Goal: Task Accomplishment & Management: Manage account settings

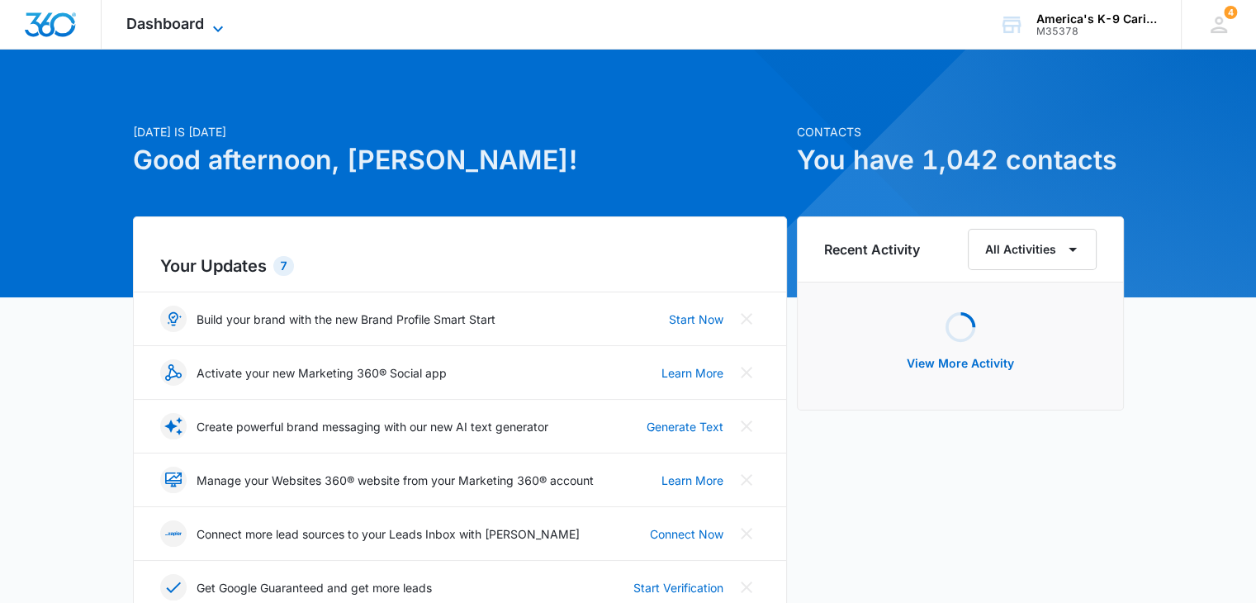
click at [209, 31] on icon at bounding box center [218, 29] width 20 height 20
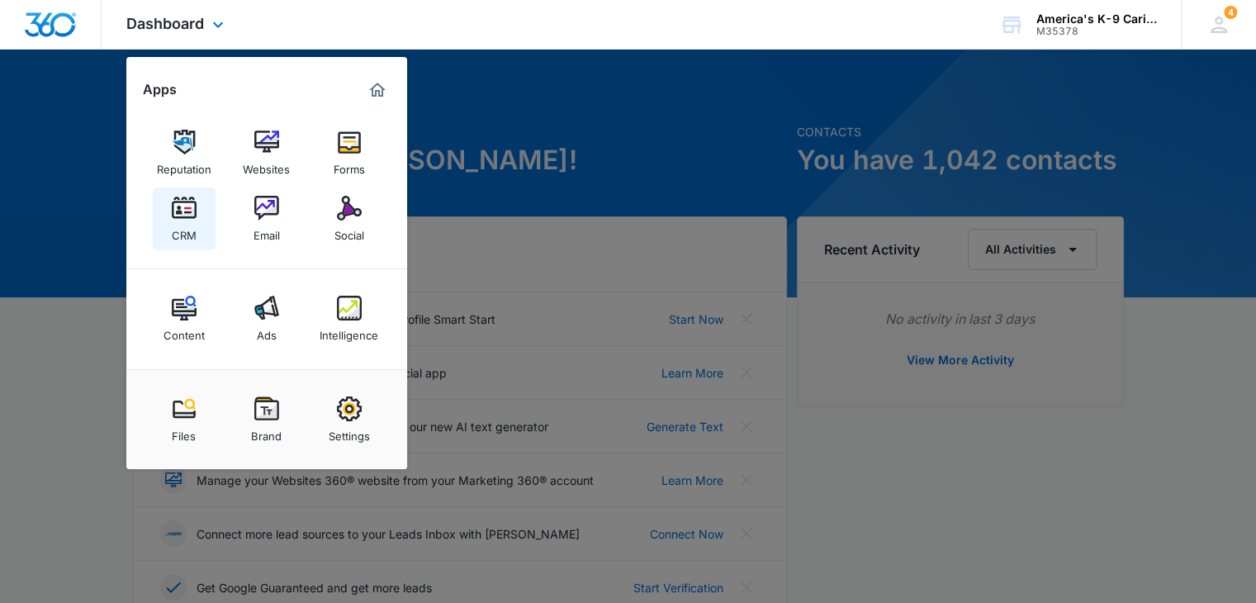
click at [191, 220] on img at bounding box center [184, 208] width 25 height 25
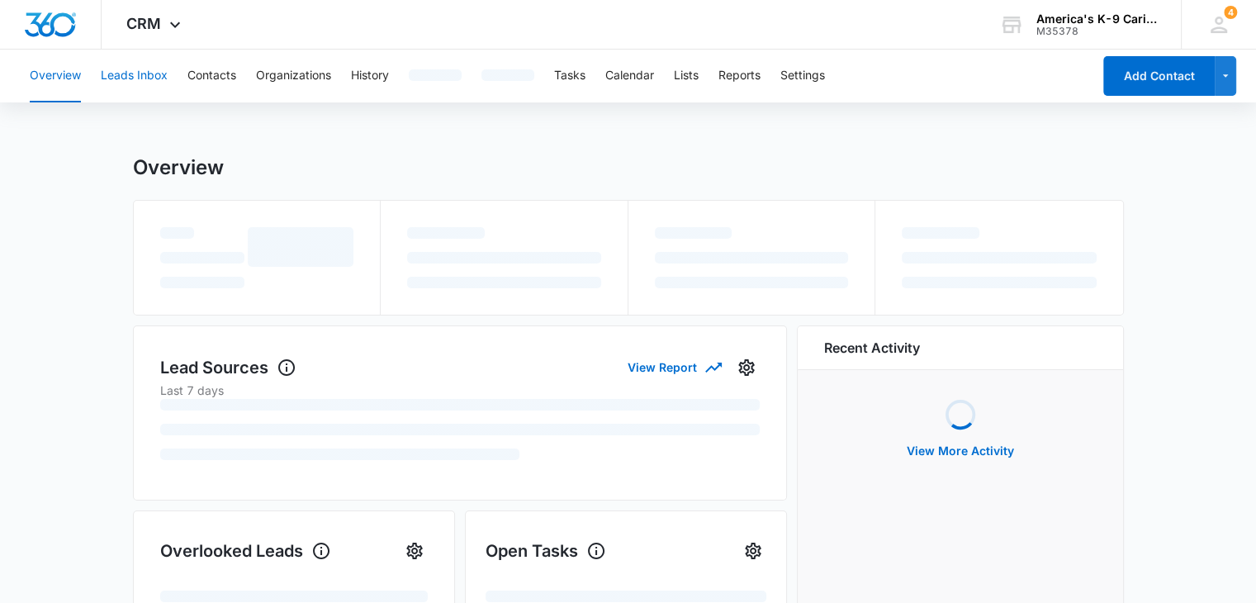
click at [147, 79] on button "Leads Inbox" at bounding box center [134, 76] width 67 height 53
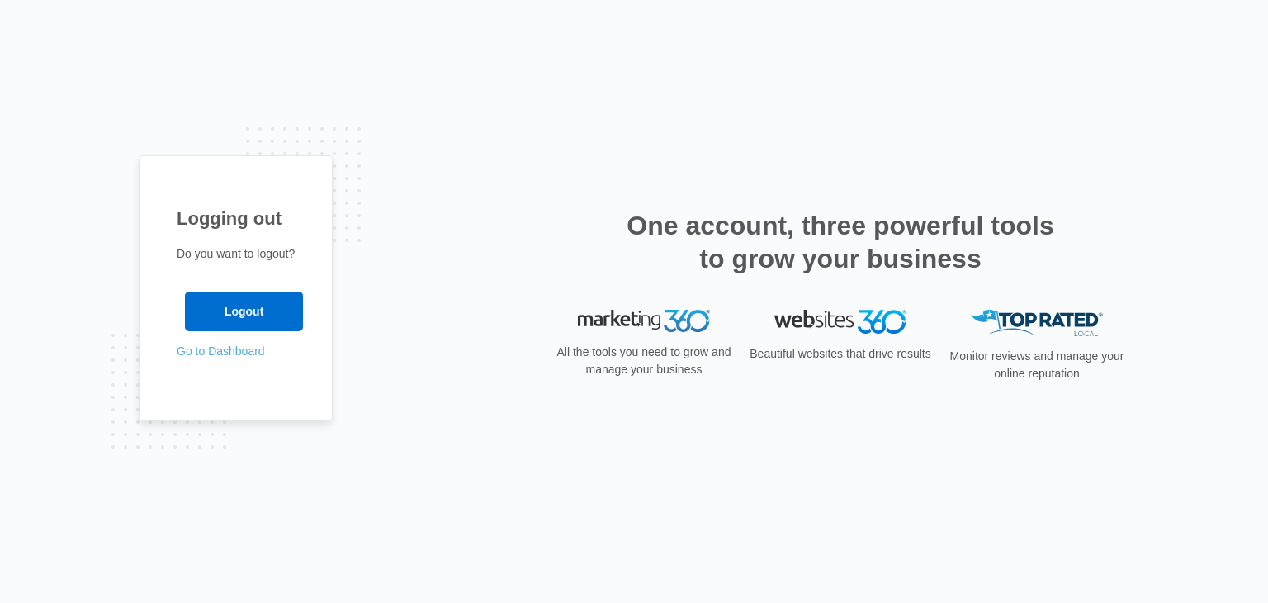
click at [221, 349] on link "Go to Dashboard" at bounding box center [221, 350] width 88 height 13
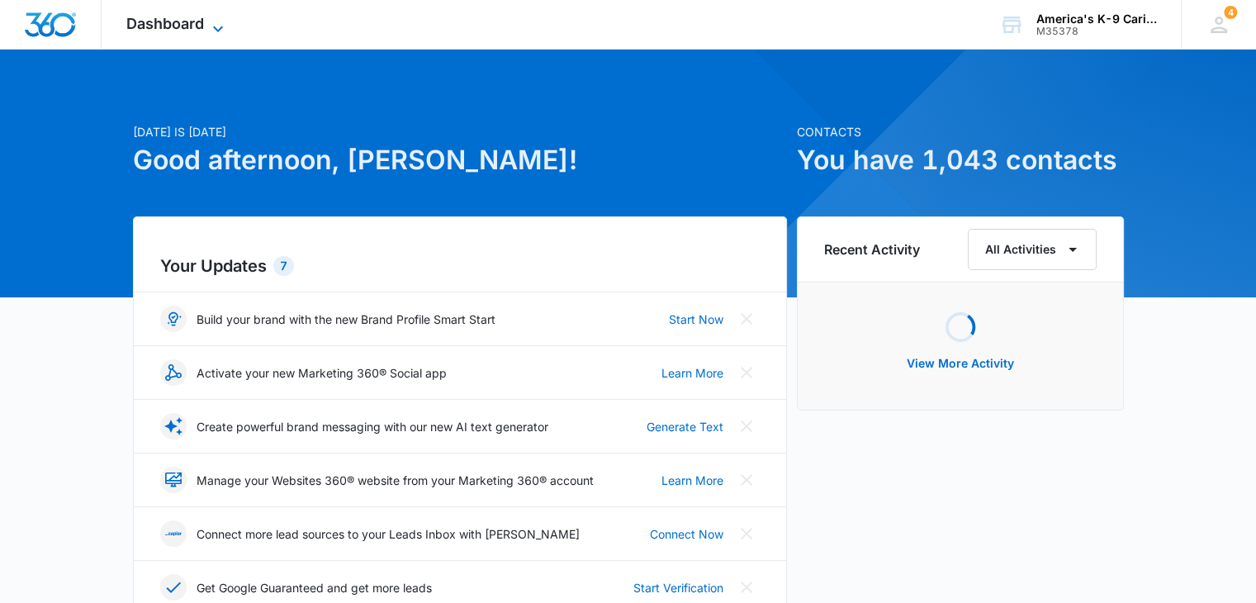
click at [227, 21] on icon at bounding box center [218, 29] width 20 height 20
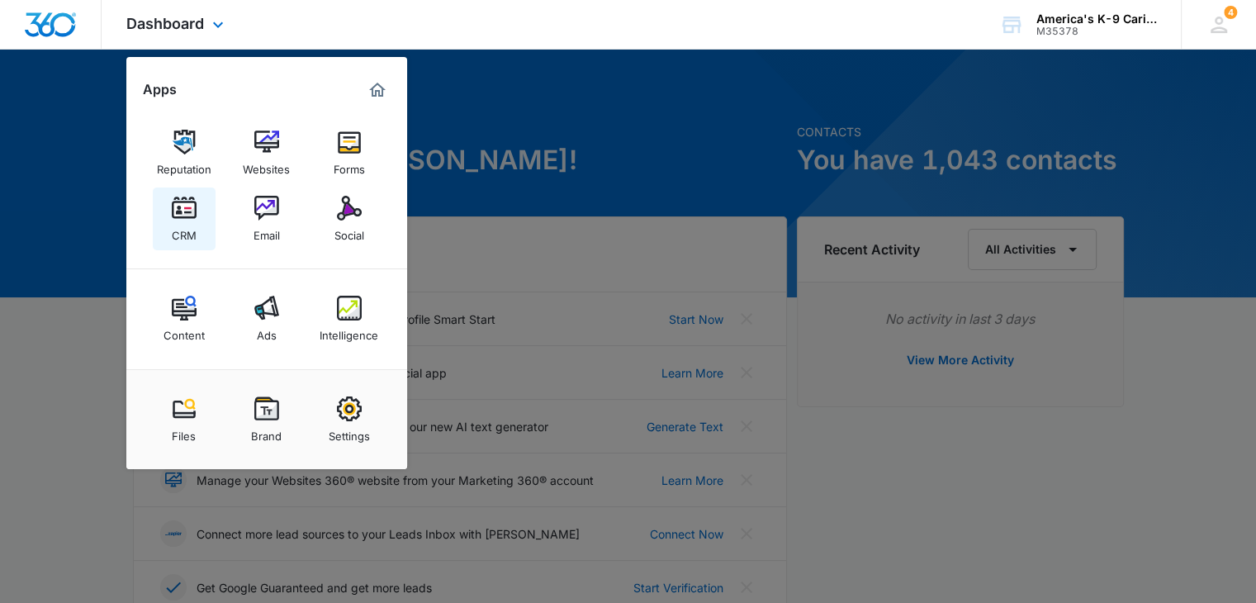
click at [185, 201] on img at bounding box center [184, 208] width 25 height 25
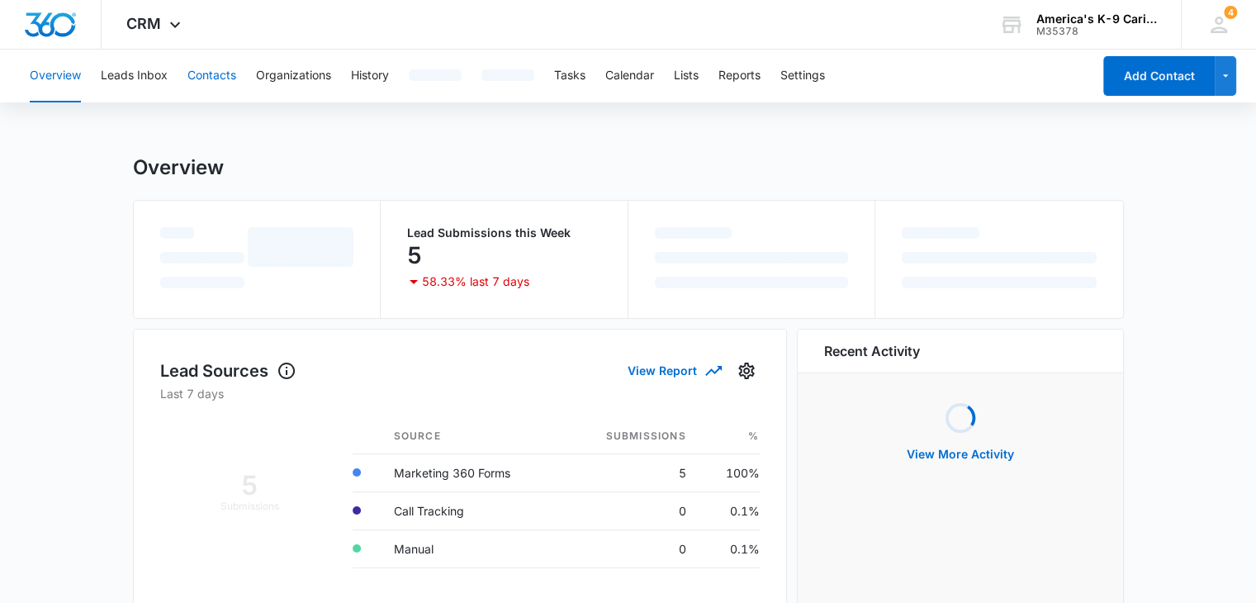
click at [216, 73] on button "Contacts" at bounding box center [211, 76] width 49 height 53
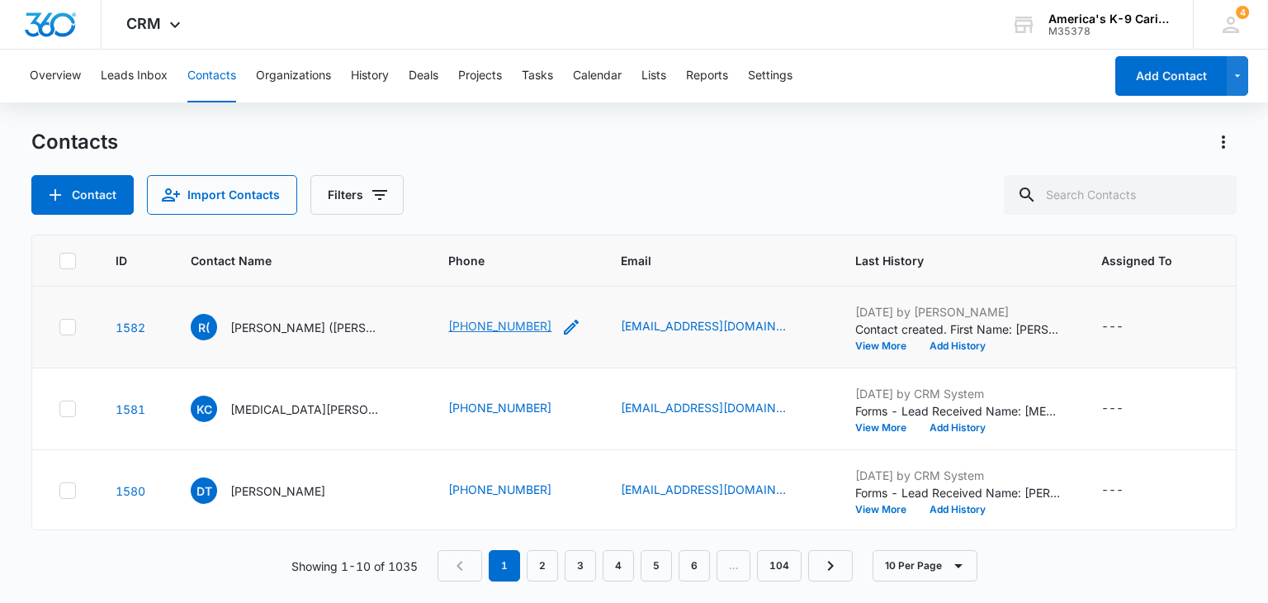
click at [487, 325] on link "(334) 379-4771" at bounding box center [499, 325] width 103 height 17
click at [627, 328] on link "rlr_firefighter@aol.com" at bounding box center [703, 325] width 165 height 17
click at [633, 331] on link "rlr_firefighter@aol.com" at bounding box center [703, 325] width 165 height 17
click at [659, 324] on link "rlr_firefighter@aol.com" at bounding box center [703, 325] width 165 height 17
click at [682, 403] on link "kyracamacho49@gmail.com" at bounding box center [703, 407] width 165 height 17
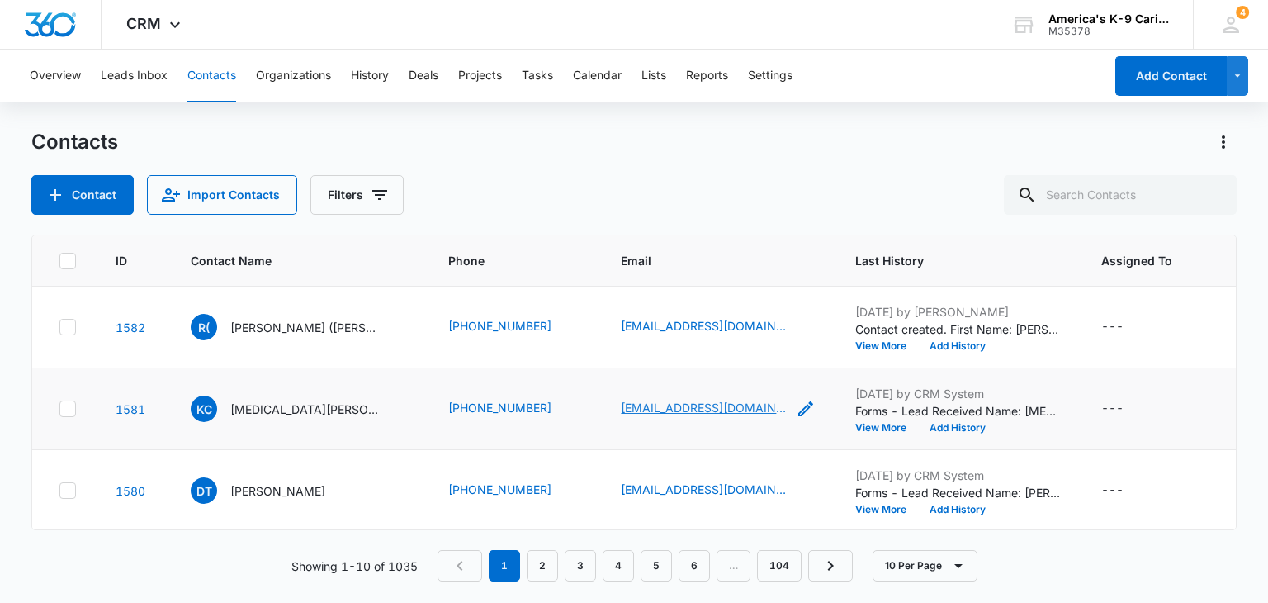
click at [694, 410] on link "kyracamacho49@gmail.com" at bounding box center [703, 407] width 165 height 17
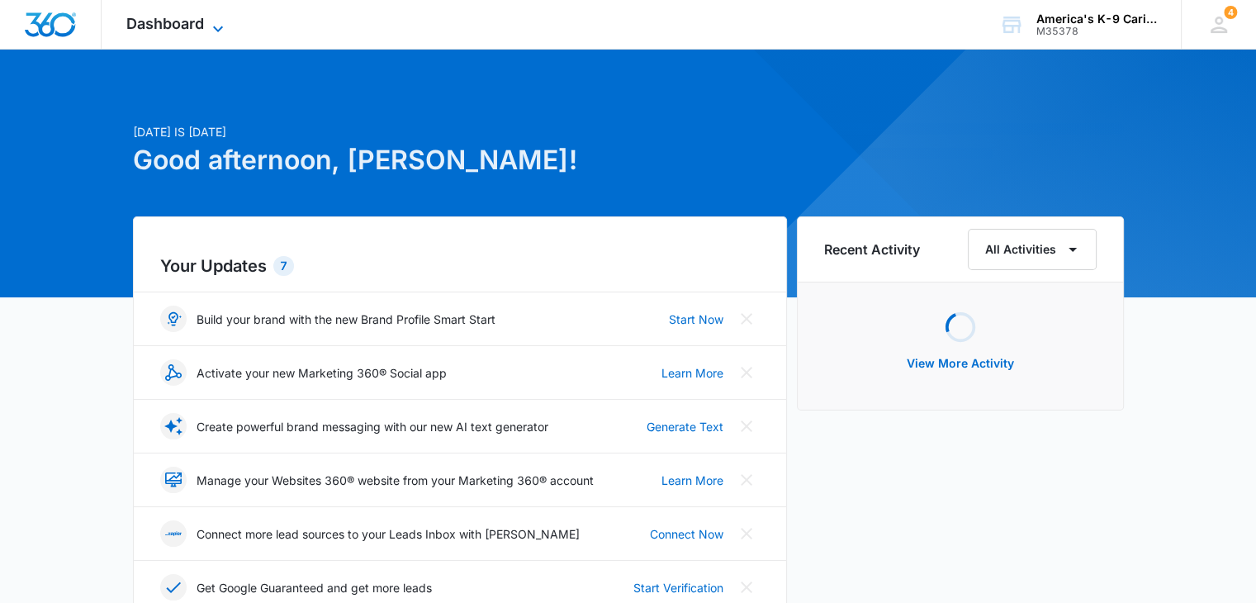
click at [217, 16] on div "Dashboard Apps Reputation Websites Forms CRM Email Social Content Ads Intellige…" at bounding box center [177, 24] width 151 height 49
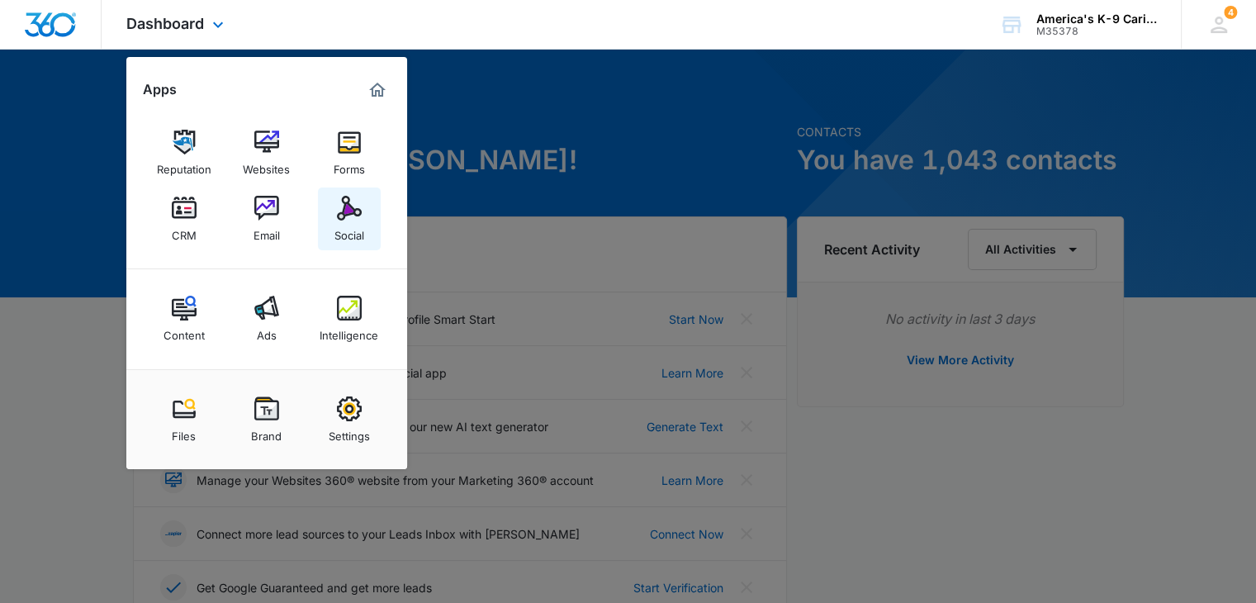
click at [353, 218] on img at bounding box center [349, 208] width 25 height 25
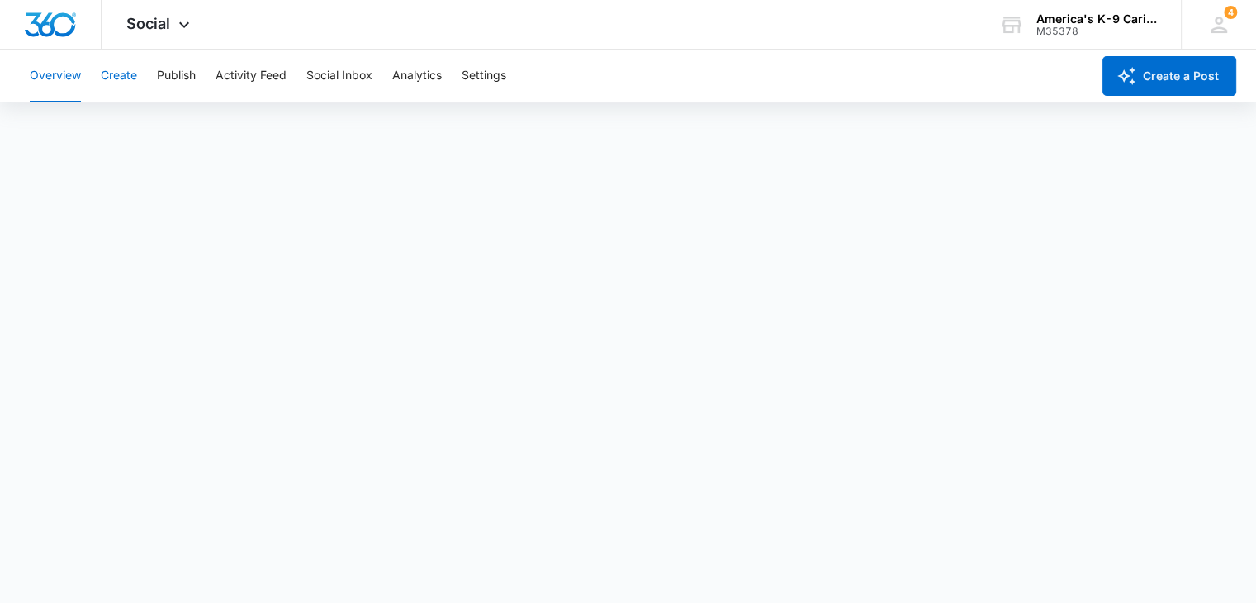
click at [129, 78] on button "Create" at bounding box center [119, 76] width 36 height 53
